Goal: Task Accomplishment & Management: Use online tool/utility

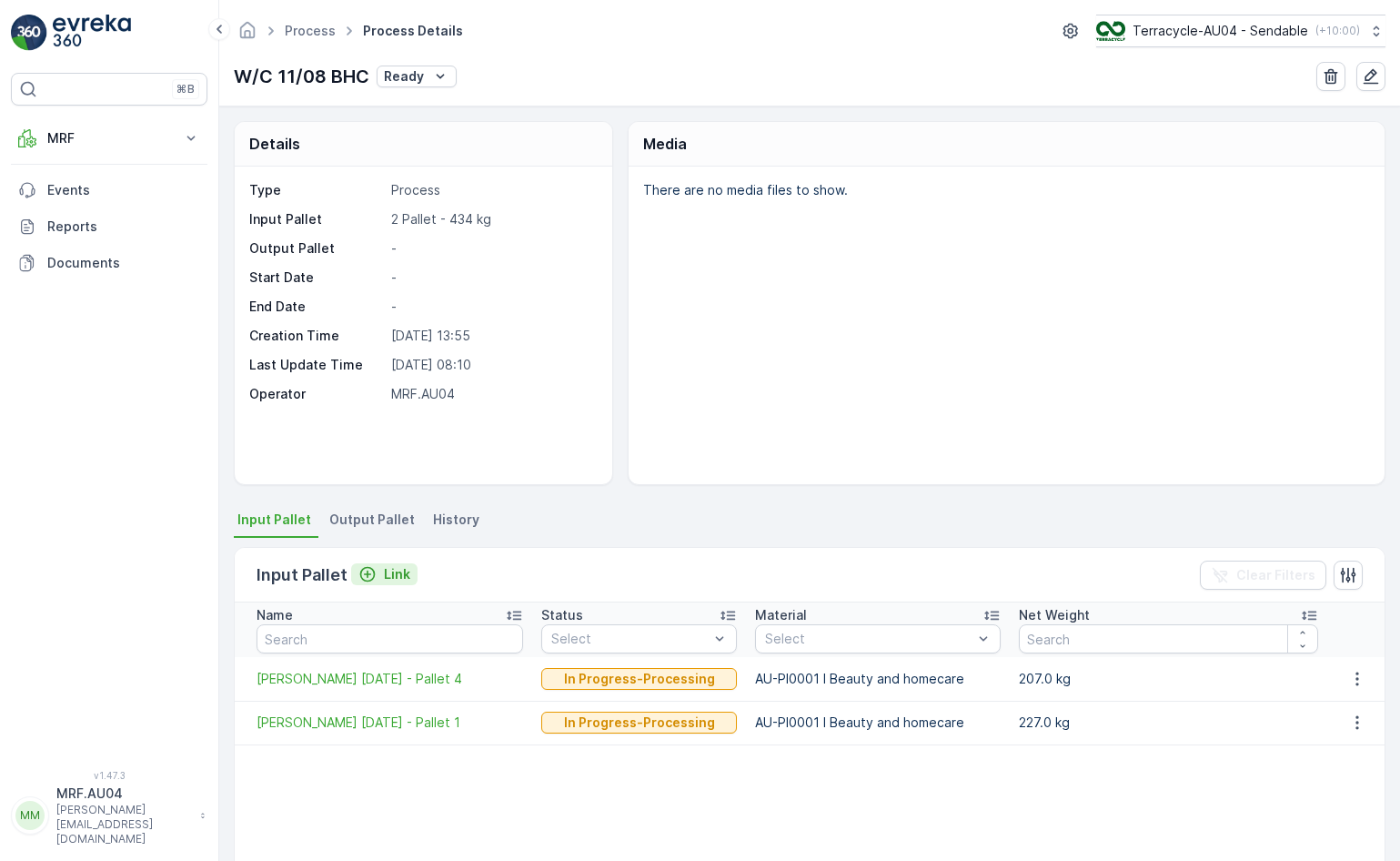
click at [379, 575] on div "Link" at bounding box center [384, 574] width 51 height 18
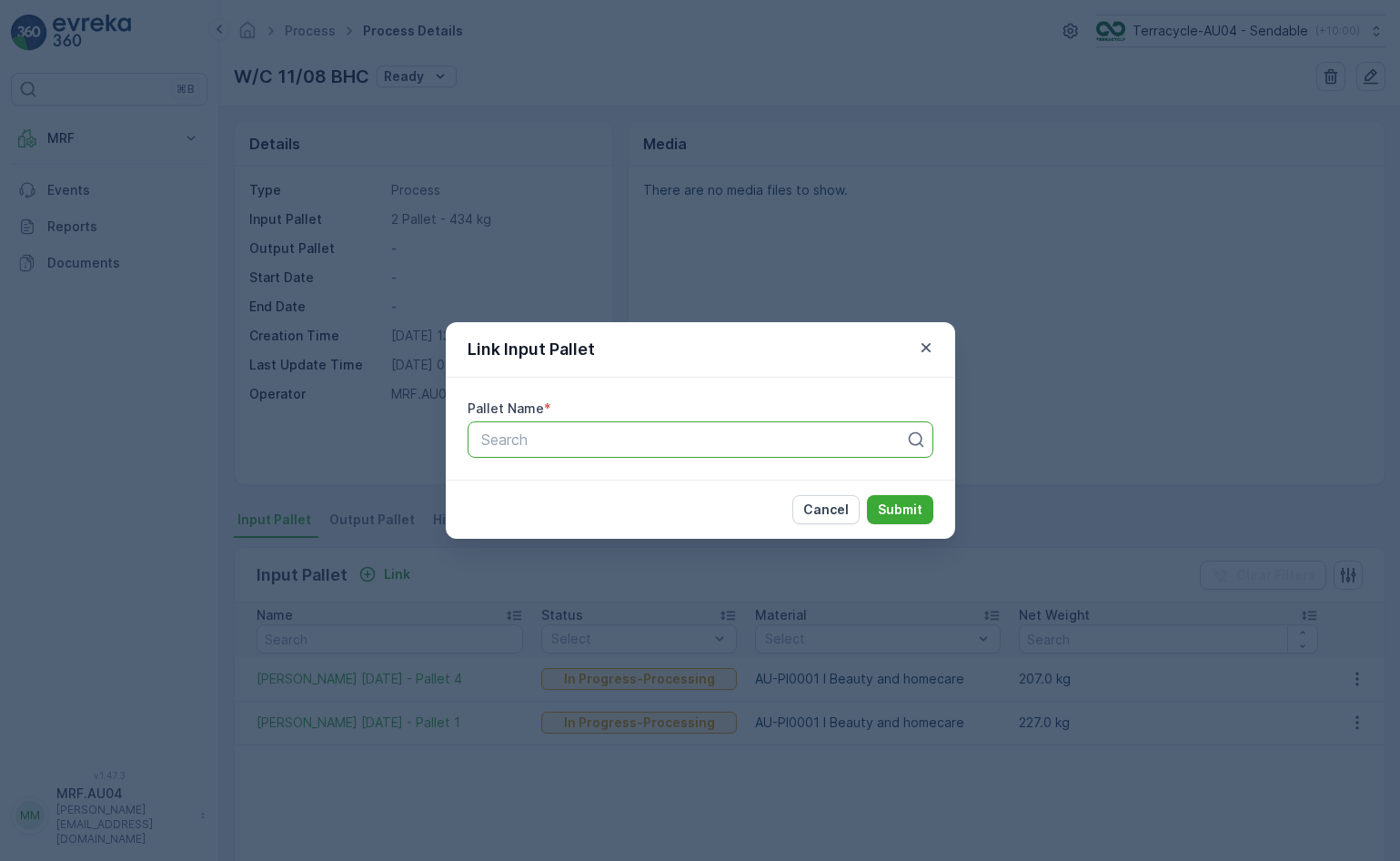
click at [556, 445] on div at bounding box center [692, 439] width 428 height 16
type input "[DATE]"
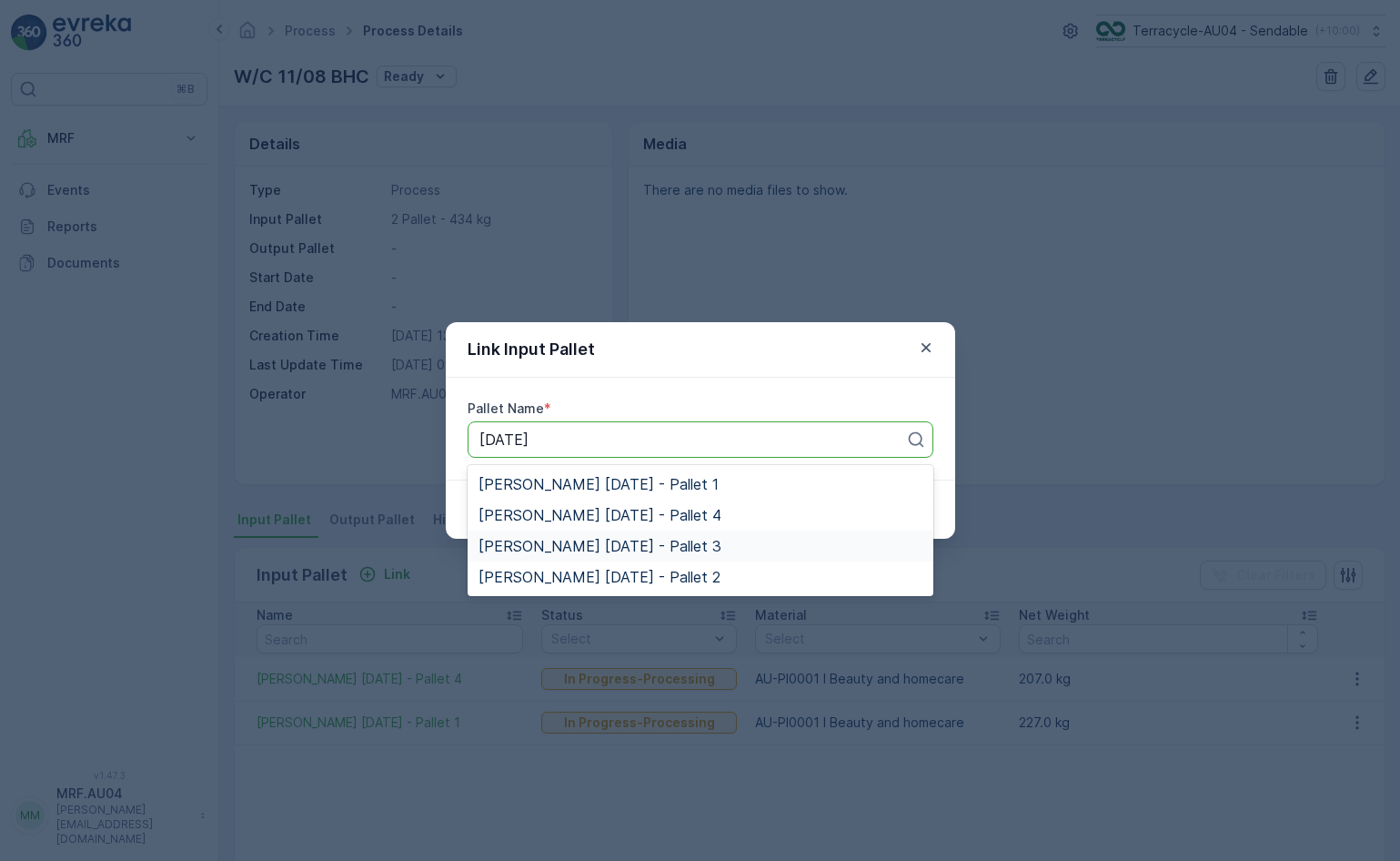
click at [643, 544] on span "[PERSON_NAME] [DATE] - Pallet 3" at bounding box center [599, 545] width 242 height 16
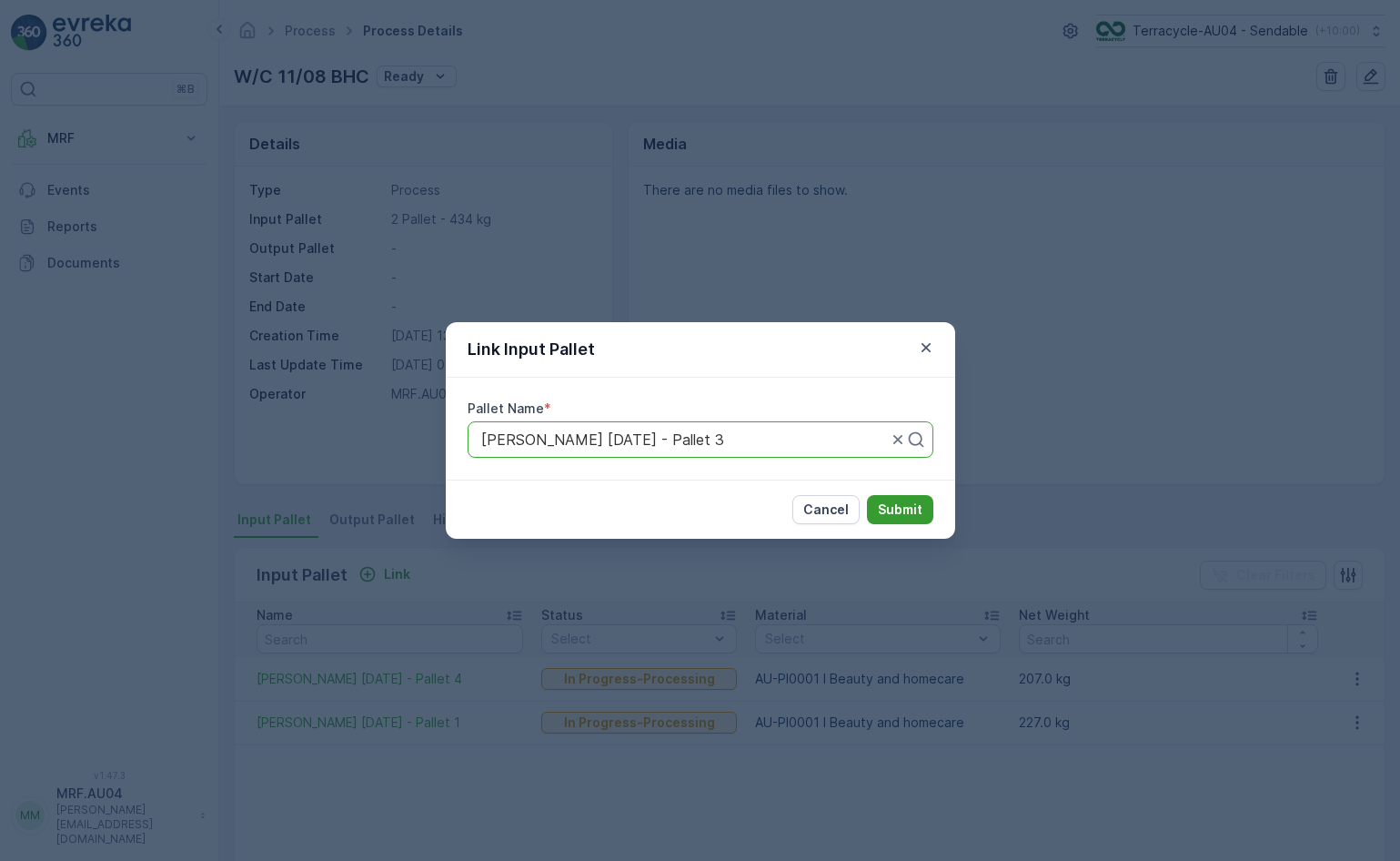
click at [891, 505] on p "Submit" at bounding box center [900, 509] width 45 height 18
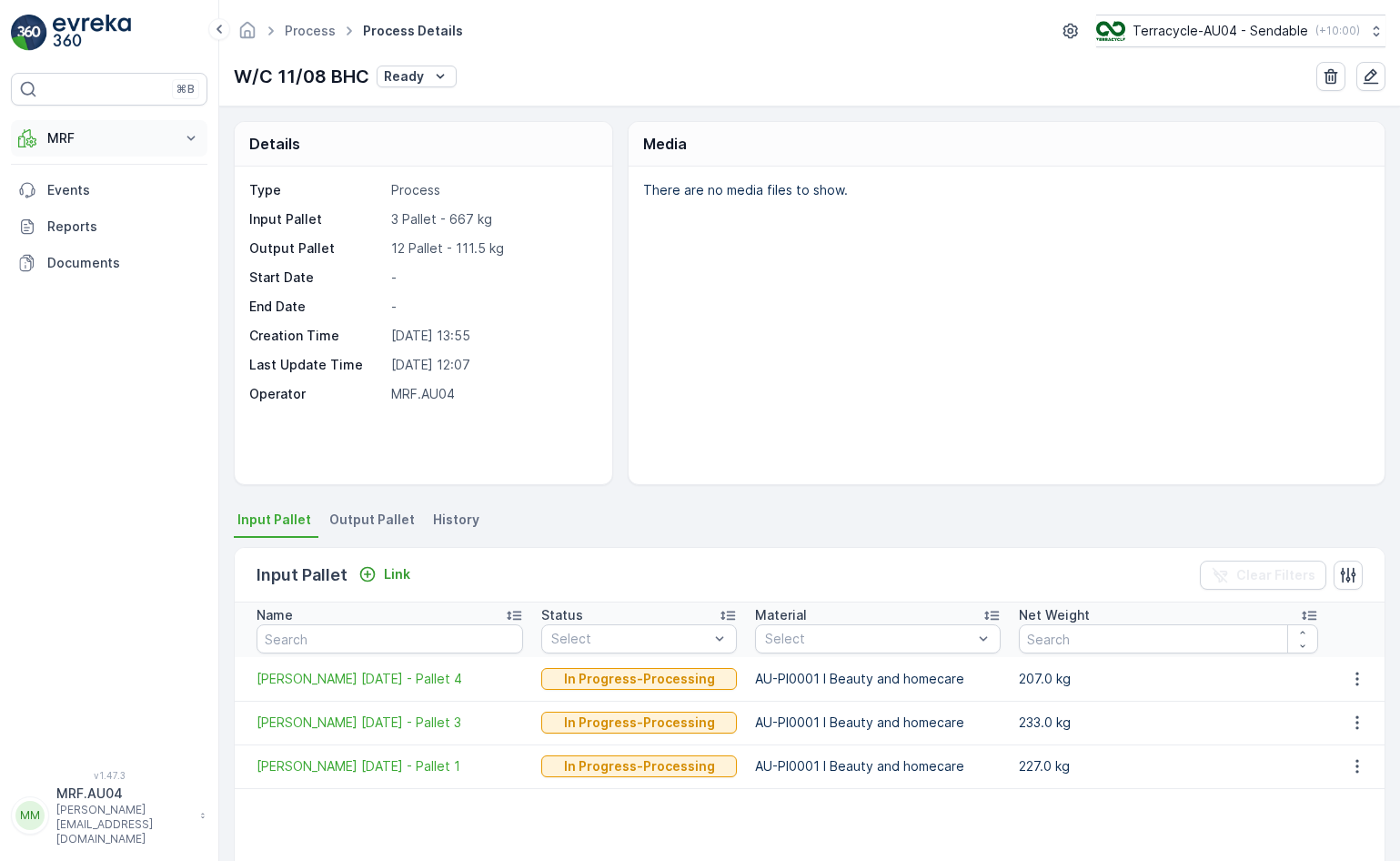
click at [98, 144] on p "MRF" at bounding box center [110, 138] width 124 height 18
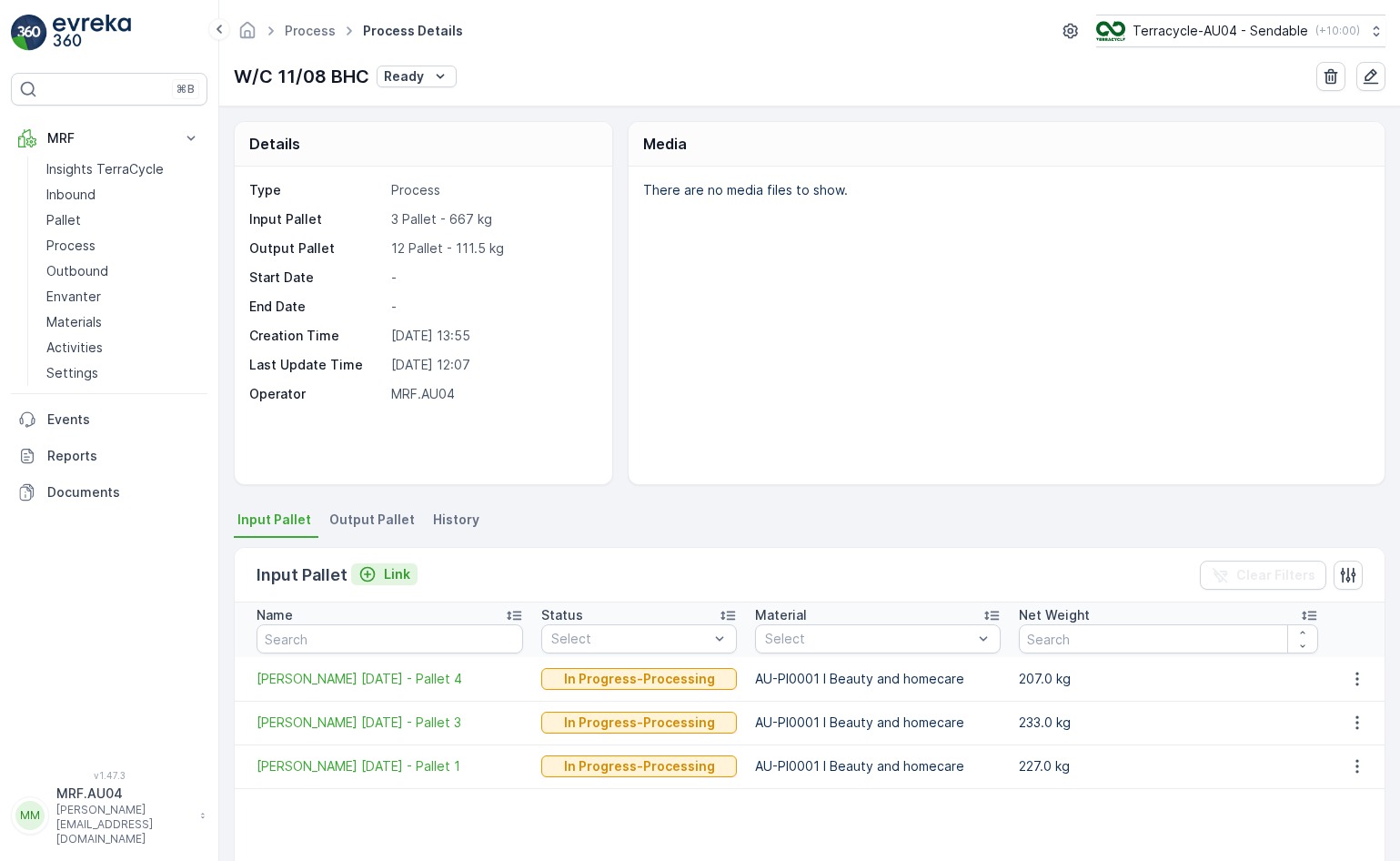
click at [388, 580] on p "Link" at bounding box center [397, 574] width 26 height 18
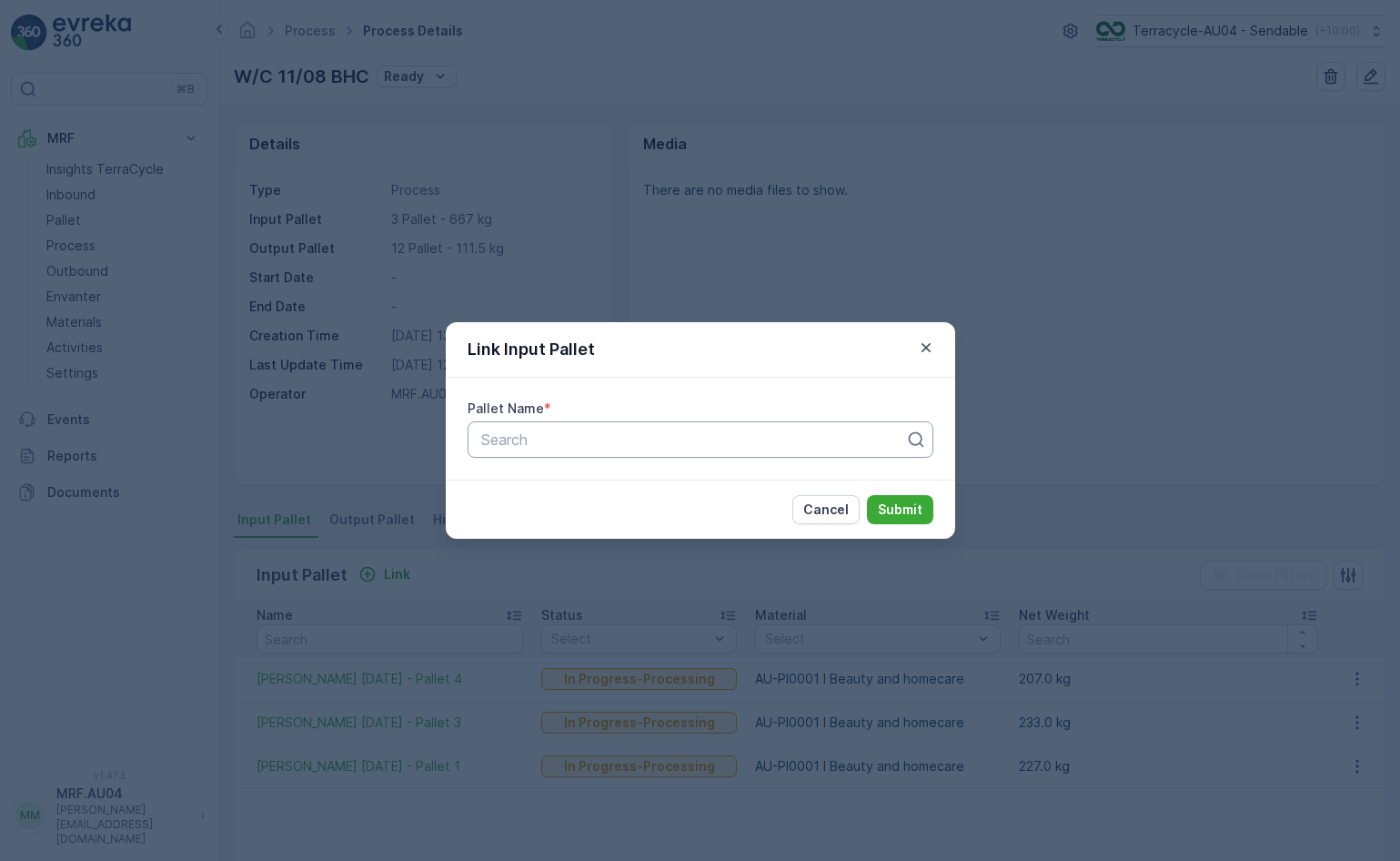
click at [641, 437] on div at bounding box center [692, 439] width 428 height 16
paste input "AU01_FD Sephora [DATE] Pallet 10"
type input "AU01_FD Sephora [DATE] Pallet 10"
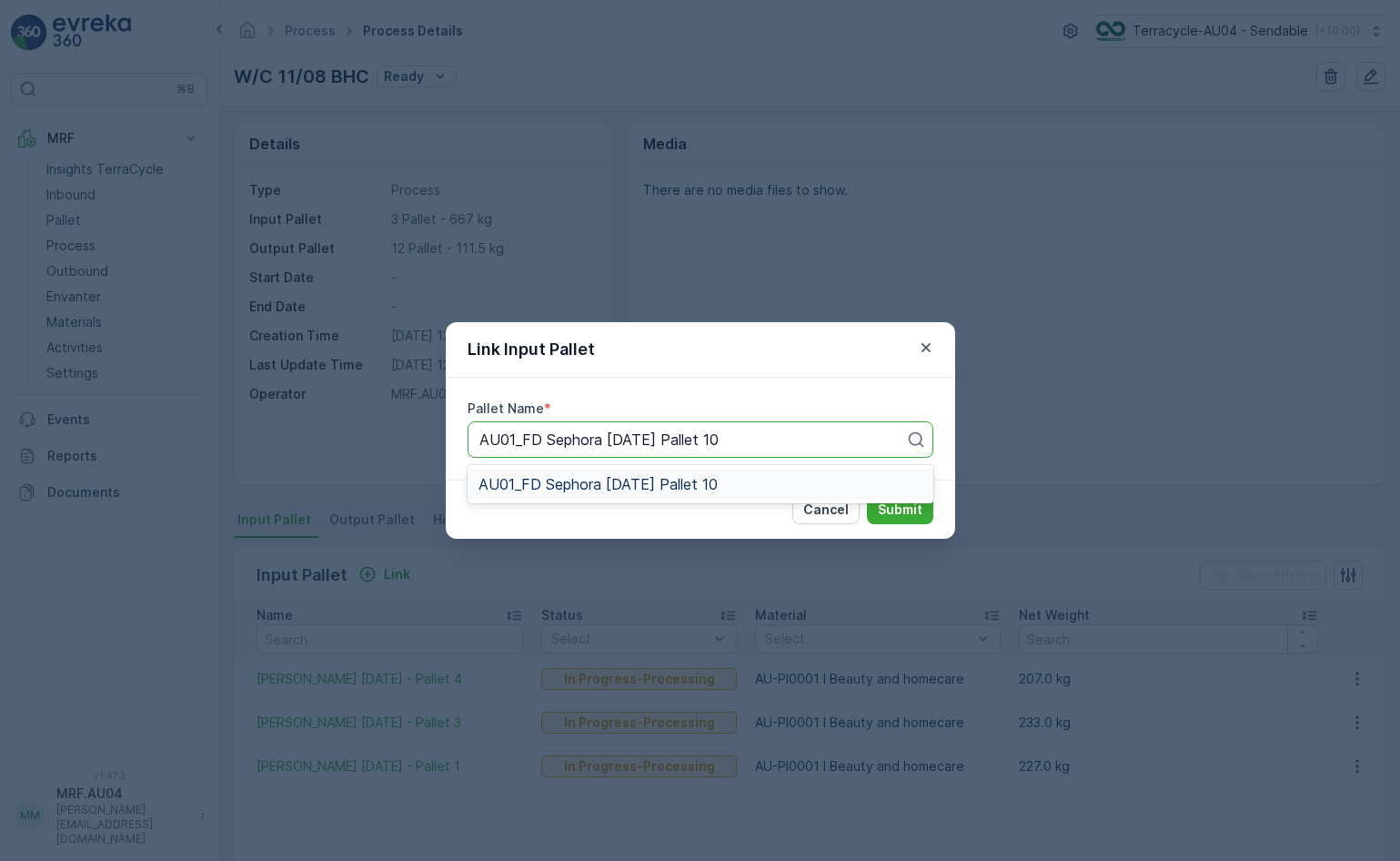
click at [636, 481] on span "AU01_FD Sephora [DATE] Pallet 10" at bounding box center [597, 484] width 239 height 16
click at [920, 511] on p "Submit" at bounding box center [900, 509] width 45 height 18
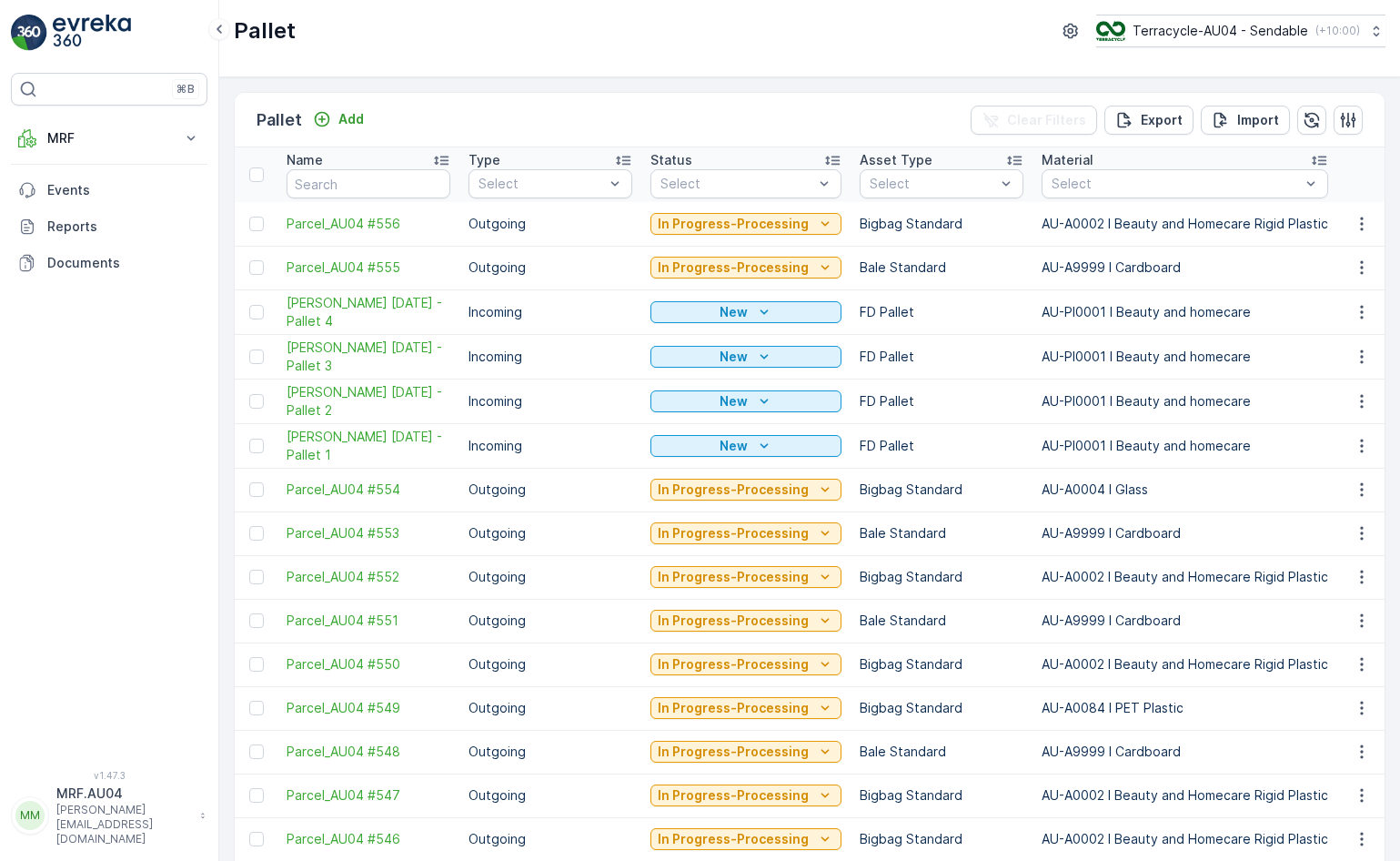
click at [388, 179] on input "text" at bounding box center [368, 184] width 164 height 29
type input "22.05.2025 pall"
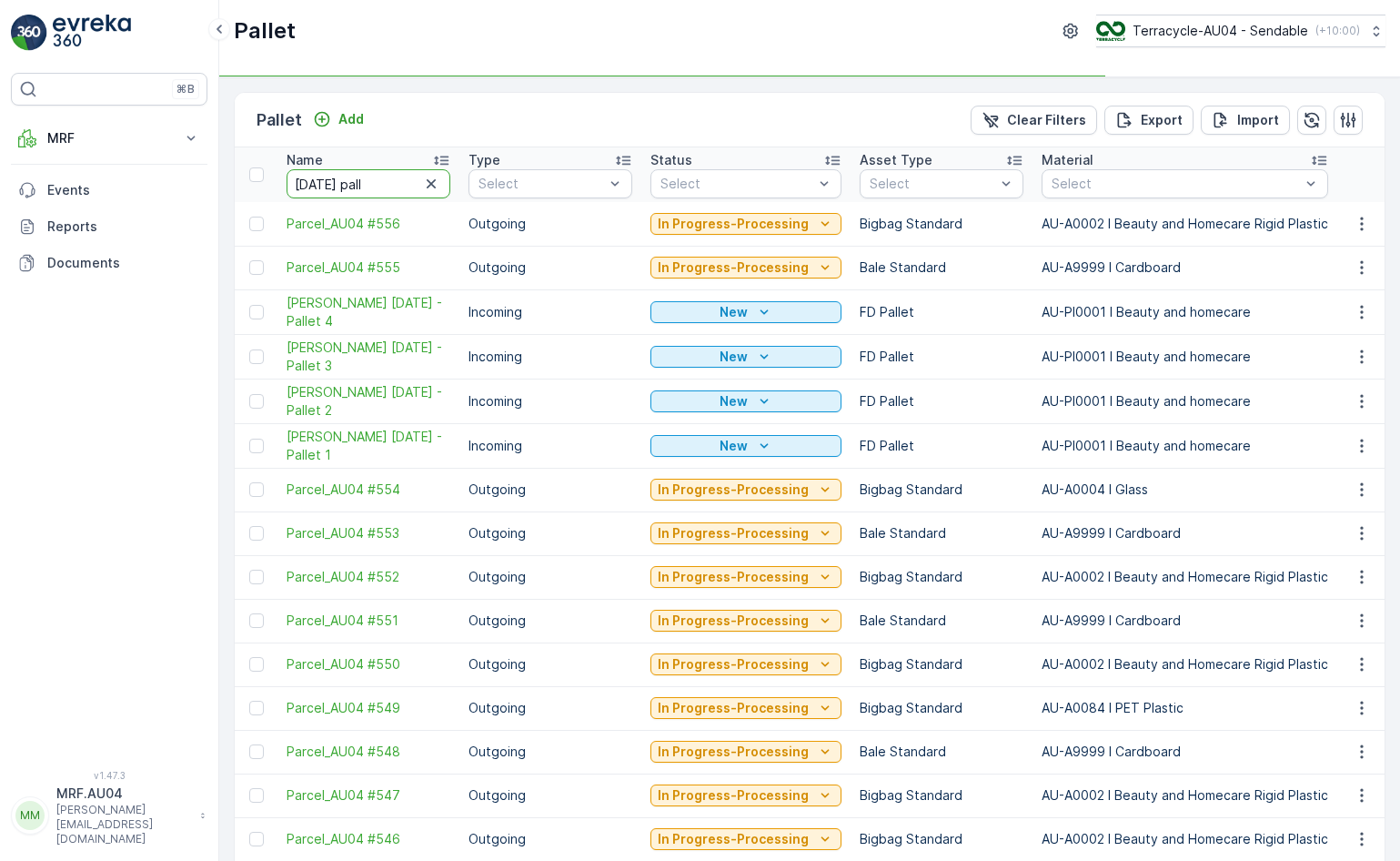
click at [399, 185] on input "22.05.2025 pall" at bounding box center [368, 184] width 164 height 29
type input "22.05.2025 pallet"
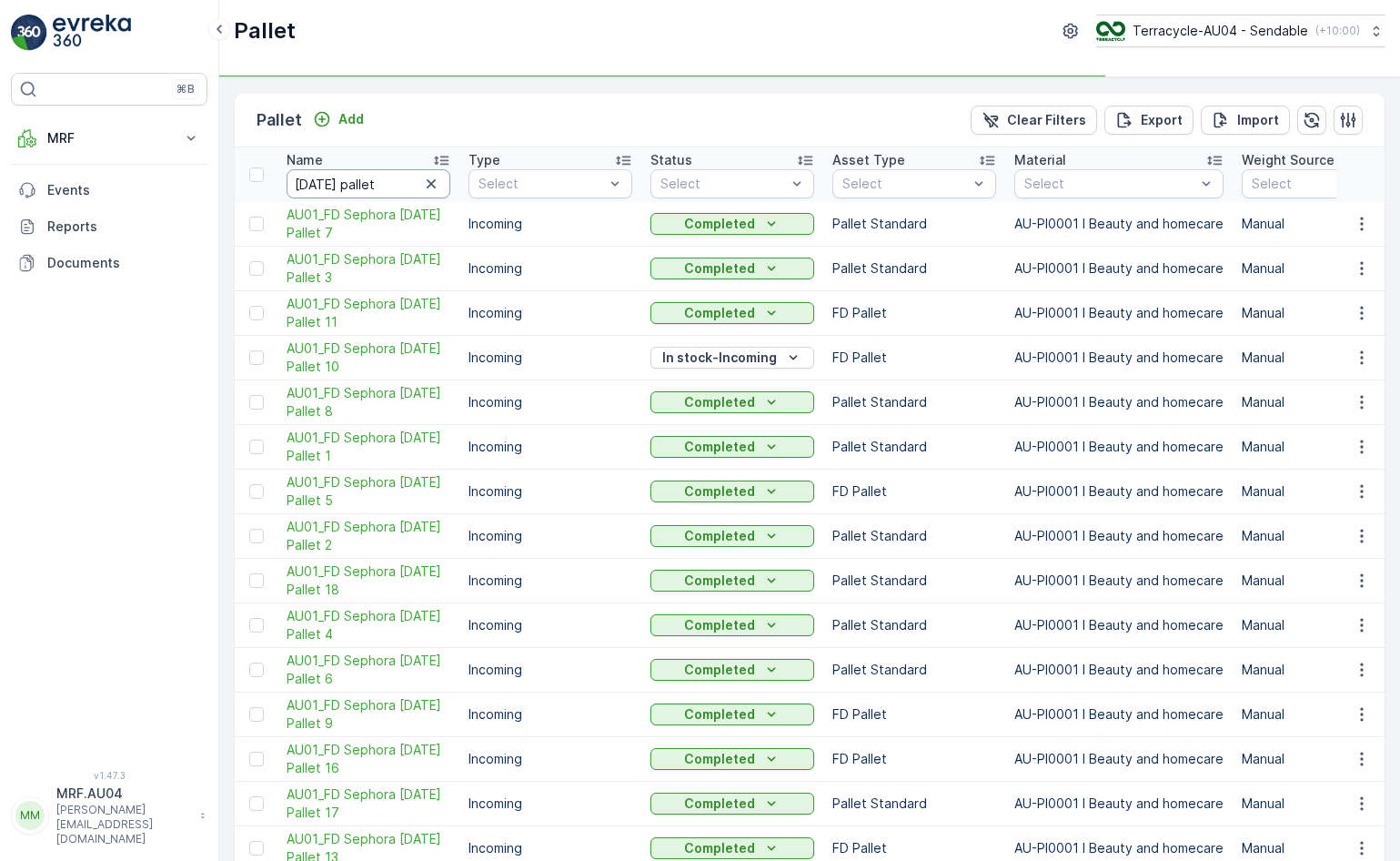
click at [402, 182] on input "22.05.2025 pallet" at bounding box center [368, 184] width 164 height 29
click at [352, 347] on span "AU01_FD Sephora [DATE] Pallet 10" at bounding box center [368, 358] width 164 height 37
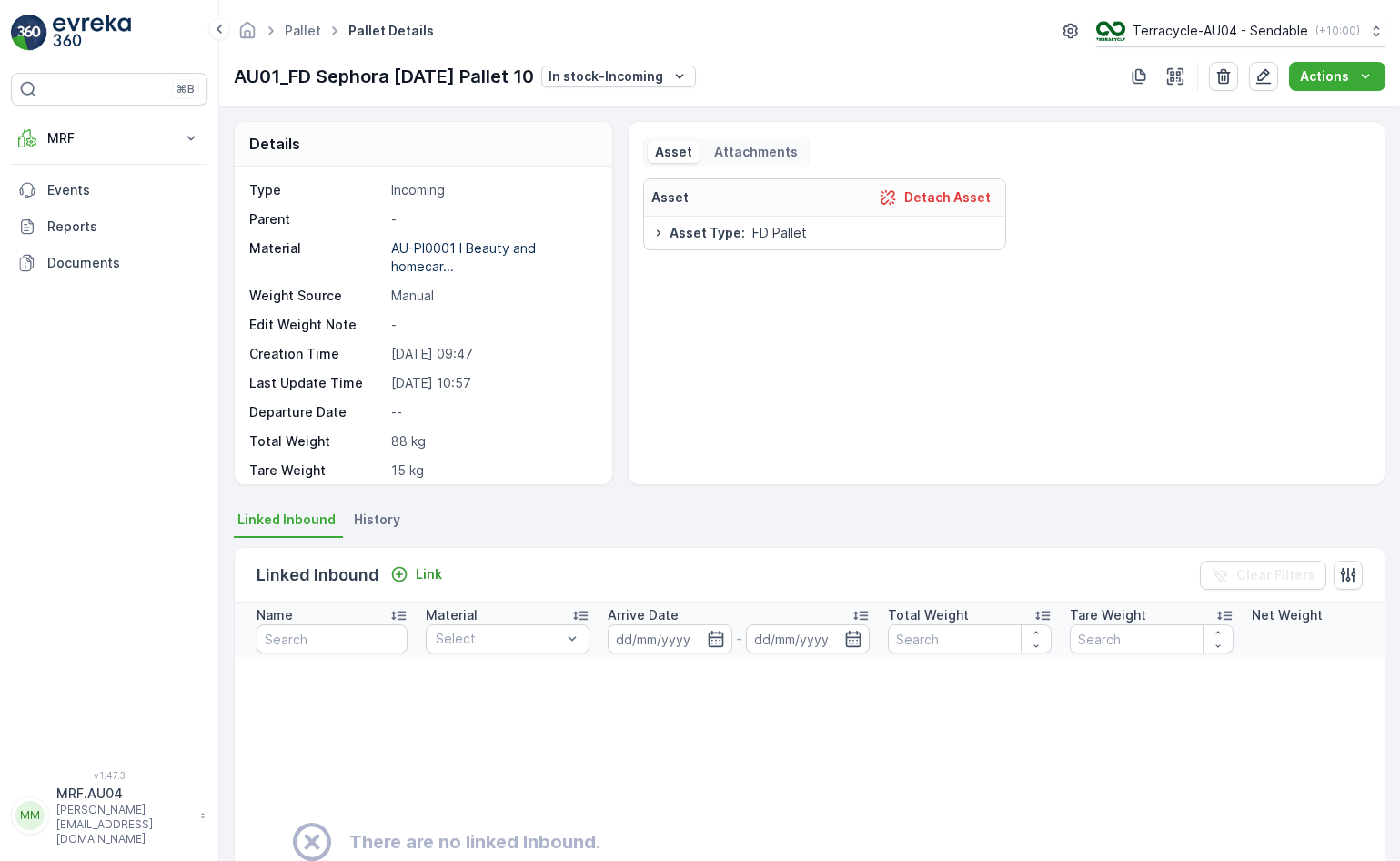
click at [937, 184] on div "Asset Detach Asset" at bounding box center [824, 198] width 362 height 37
click at [936, 195] on p "Detach Asset" at bounding box center [947, 197] width 86 height 18
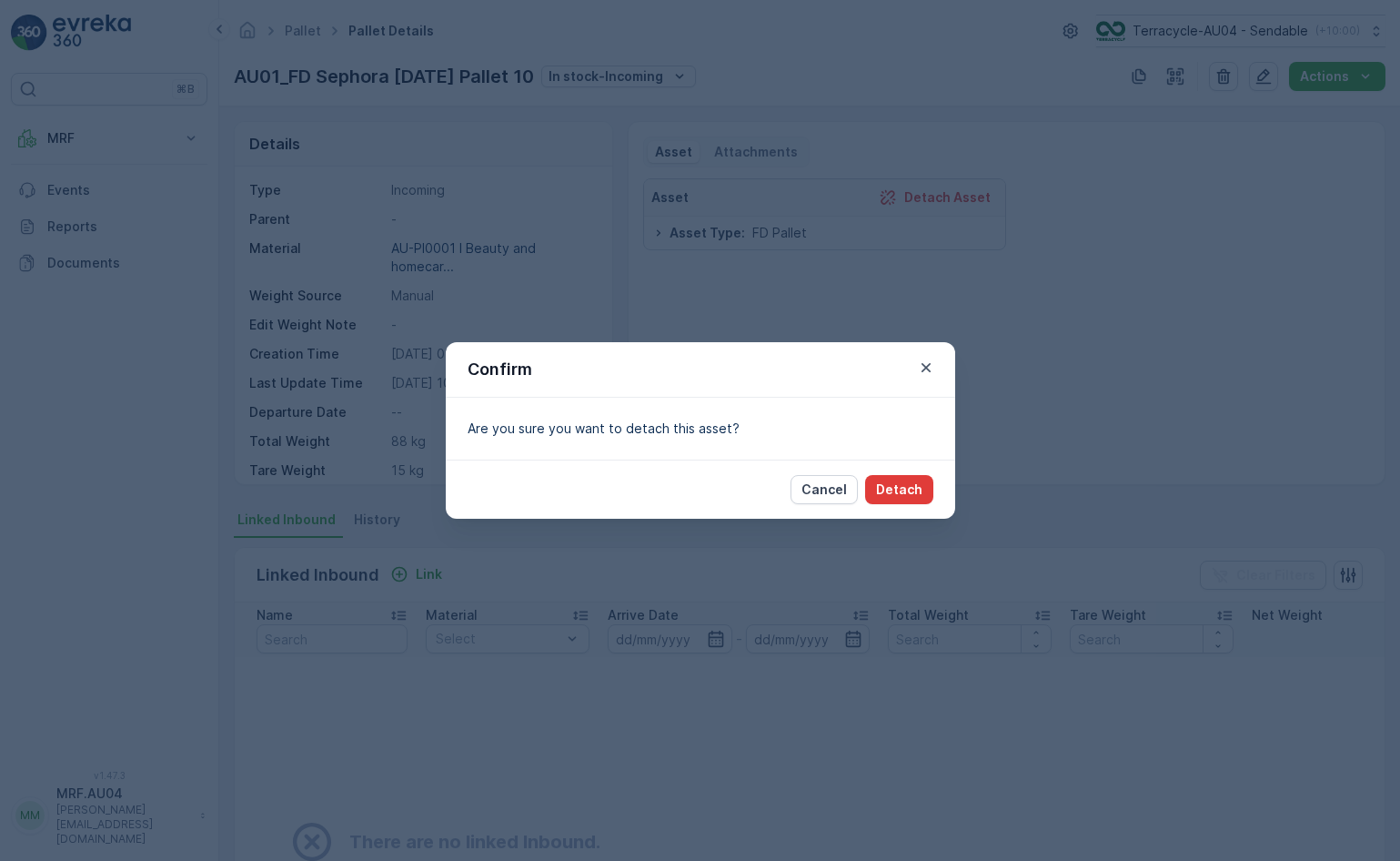
click at [903, 482] on p "Detach" at bounding box center [899, 489] width 47 height 18
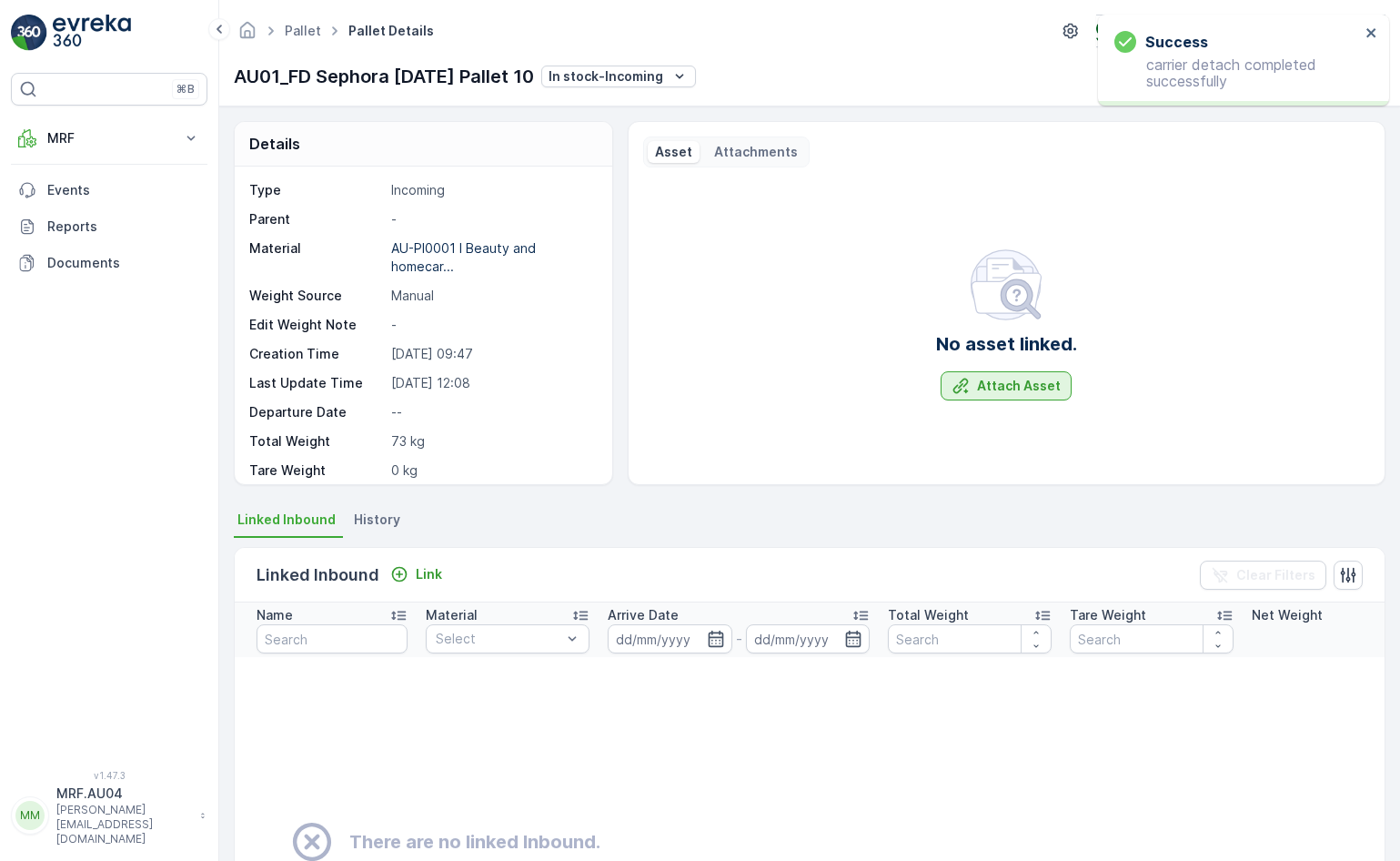
click at [1010, 397] on button "Attach Asset" at bounding box center [1005, 386] width 131 height 29
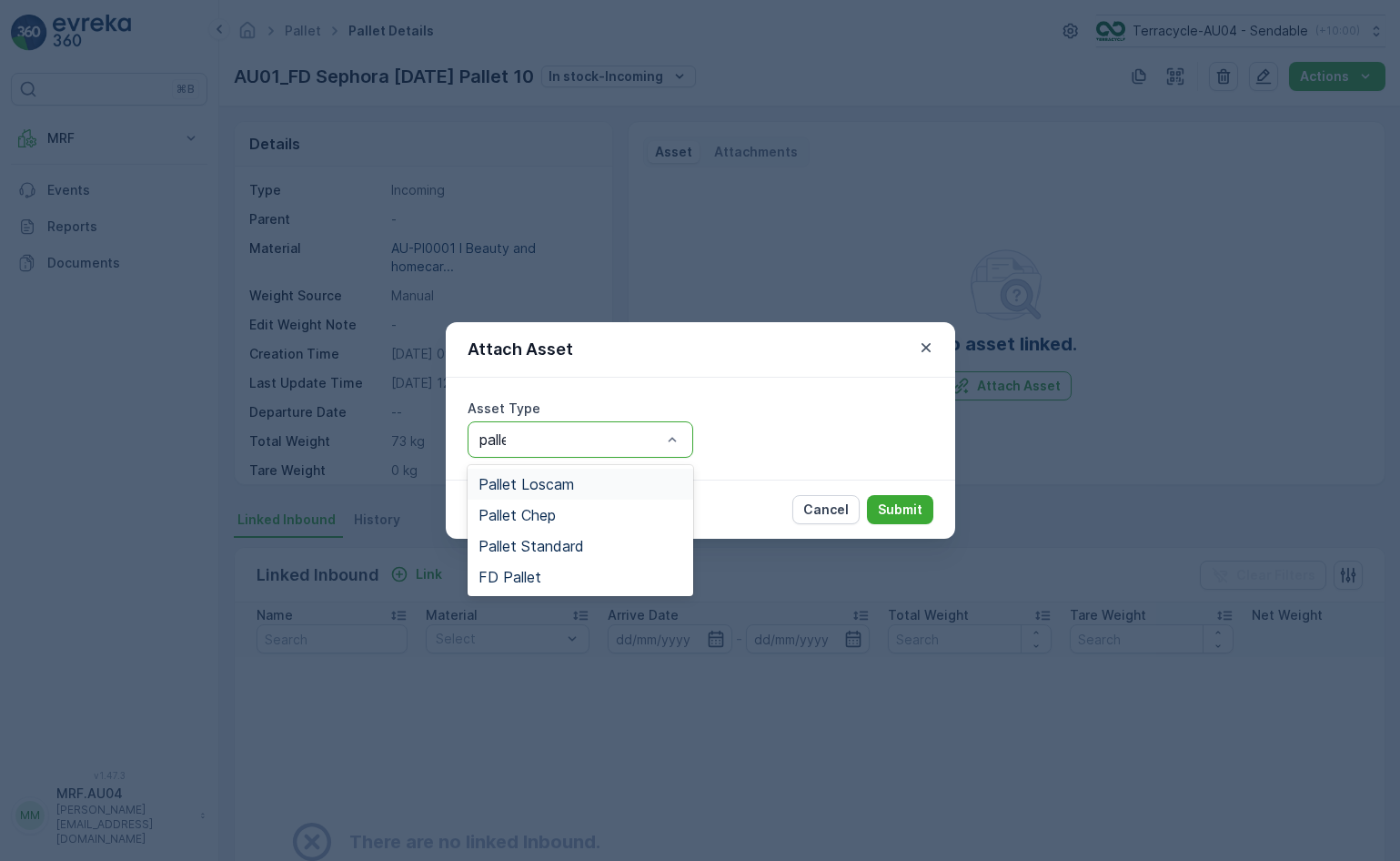
type input "pallet"
click at [548, 551] on span "Pallet Standard" at bounding box center [530, 545] width 106 height 16
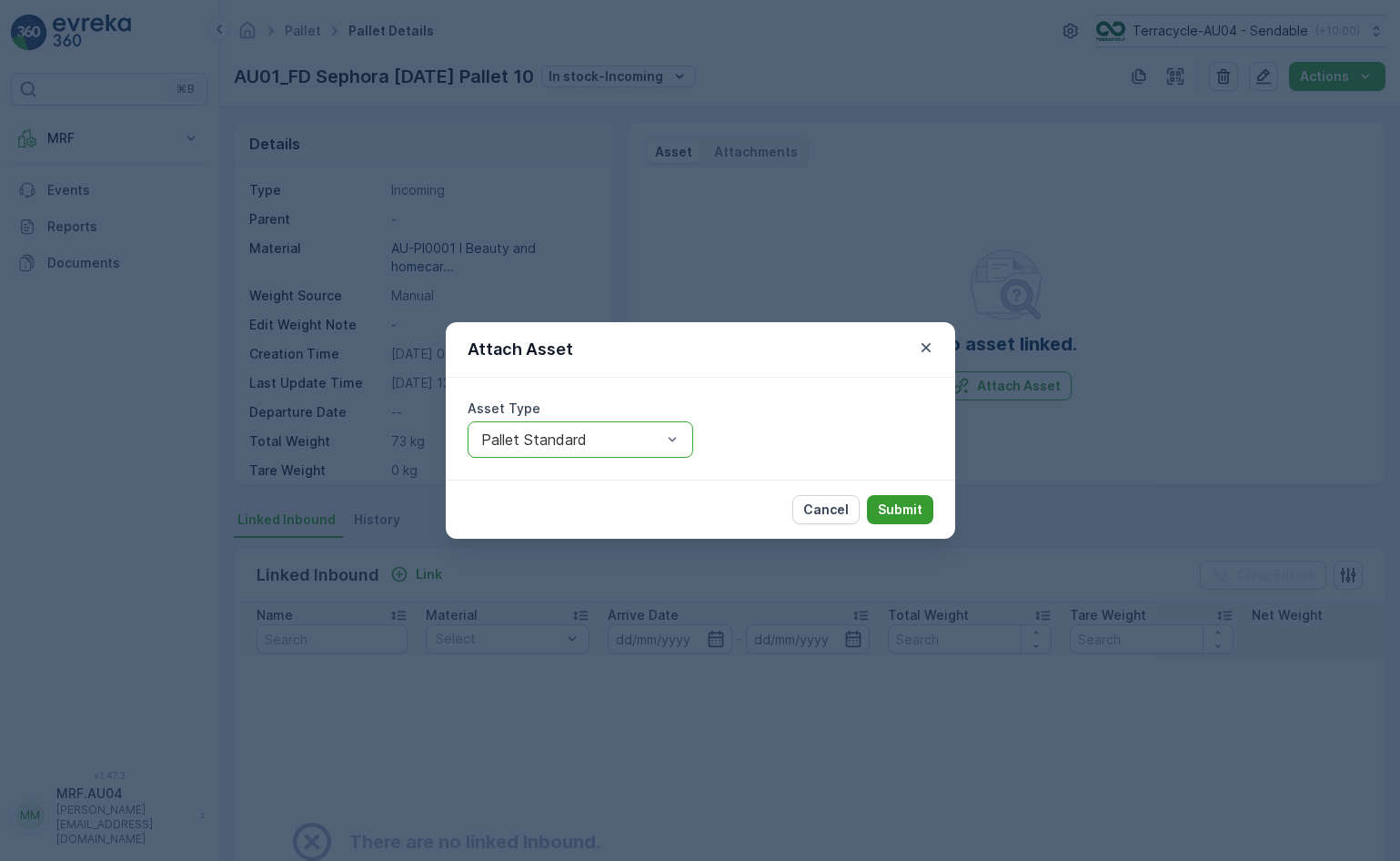
click at [914, 500] on p "Submit" at bounding box center [900, 509] width 45 height 18
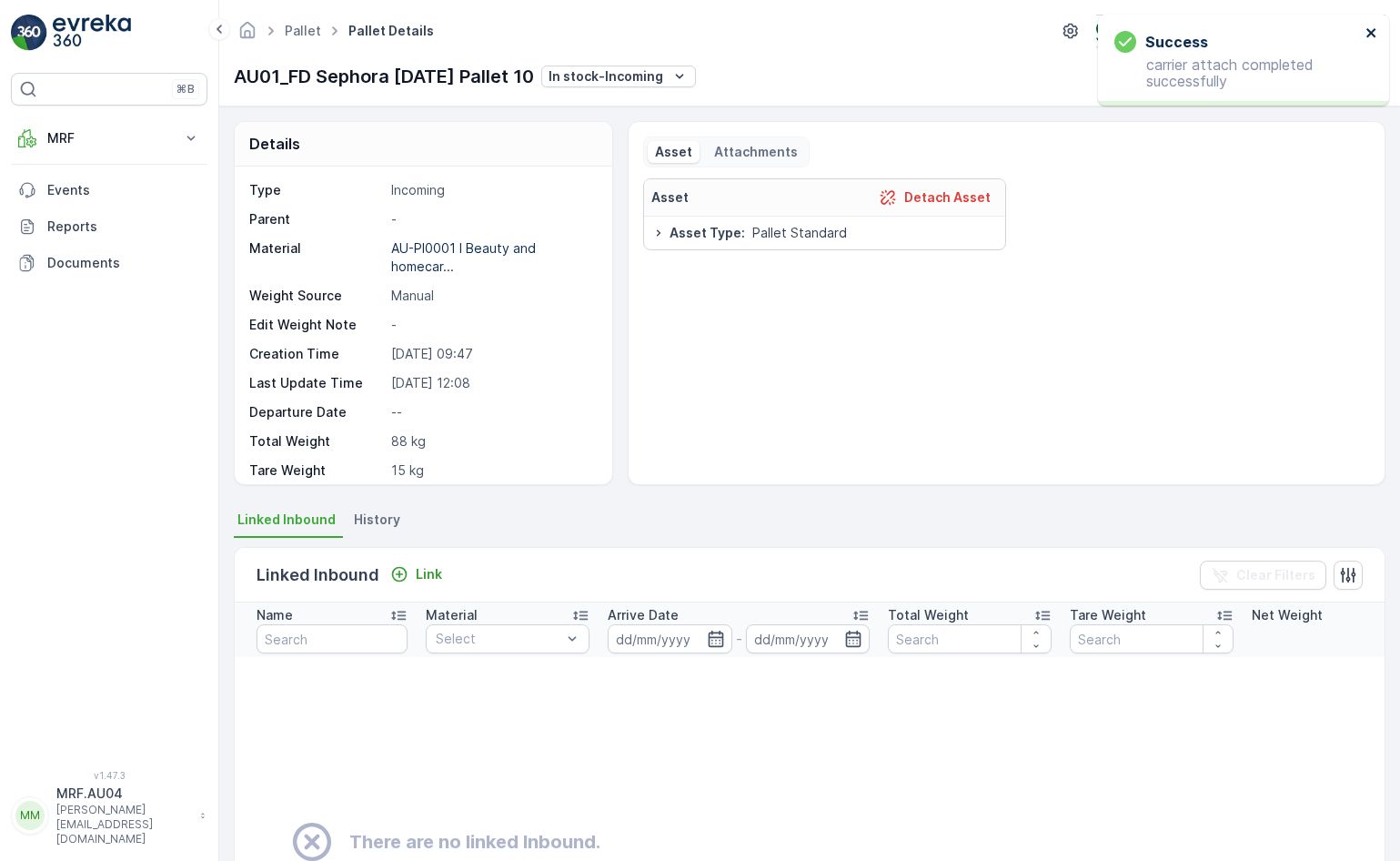
click at [1376, 31] on icon "close" at bounding box center [1371, 32] width 13 height 15
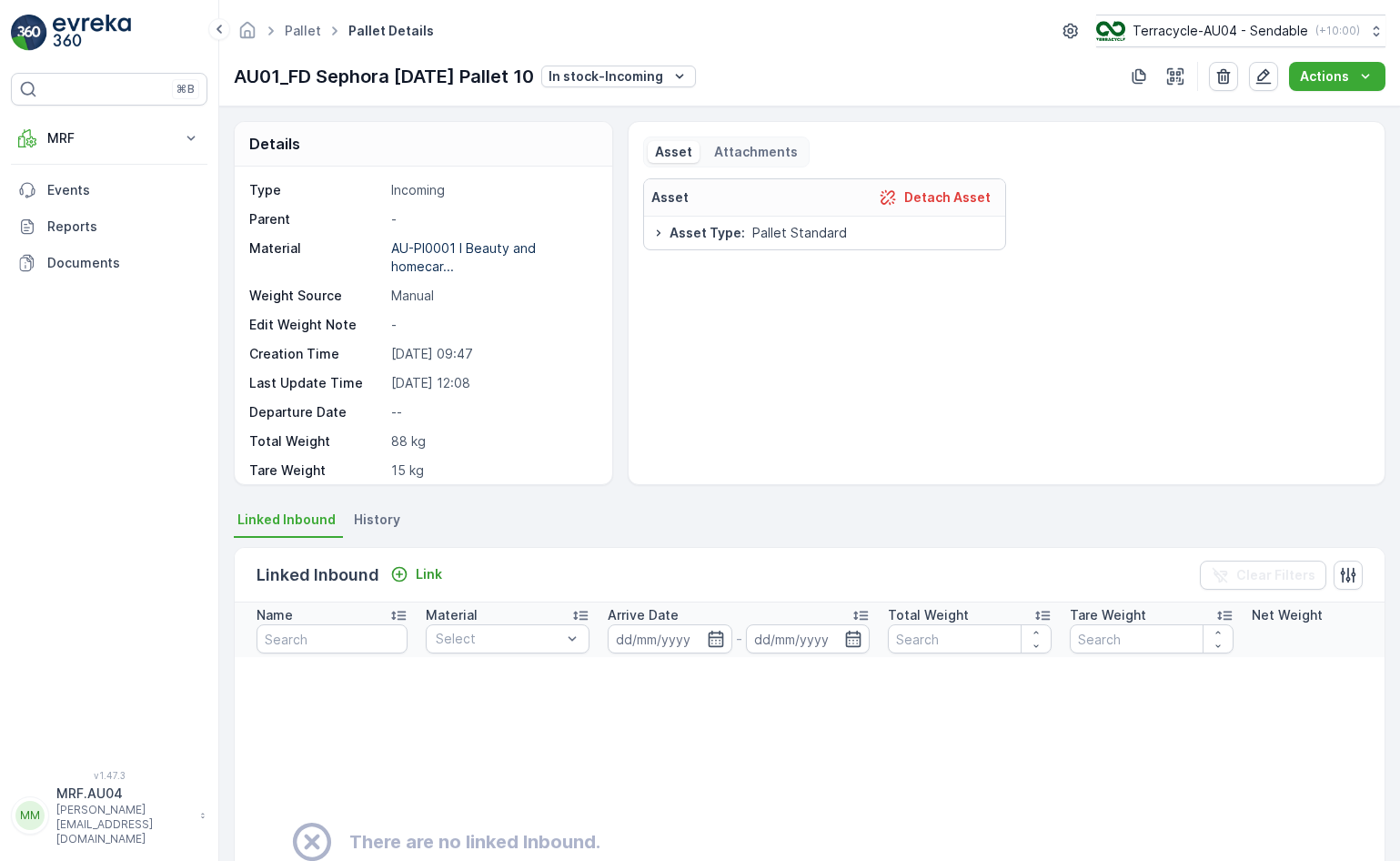
drag, startPoint x: 223, startPoint y: 73, endPoint x: 575, endPoint y: 68, distance: 352.0
click at [575, 68] on div "Pallet Pallet Details Terracycle-AU04 - Sendable ( +10:00 ) AU01_FD Sephora 22.…" at bounding box center [810, 53] width 1181 height 107
copy p "AU01_FD Sephora [DATE] Pallet 10"
